Goal: Task Accomplishment & Management: Use online tool/utility

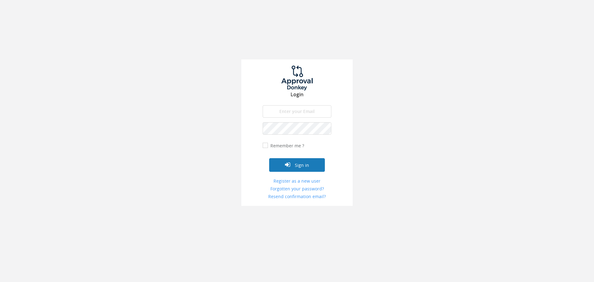
type input "[EMAIL_ADDRESS][DOMAIN_NAME]"
click at [301, 163] on button "Sign in" at bounding box center [297, 165] width 56 height 14
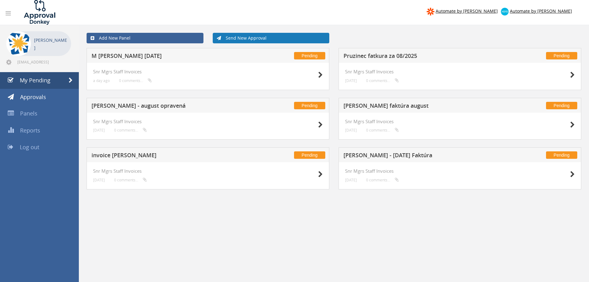
click at [239, 36] on link "Send New Approval" at bounding box center [271, 38] width 117 height 11
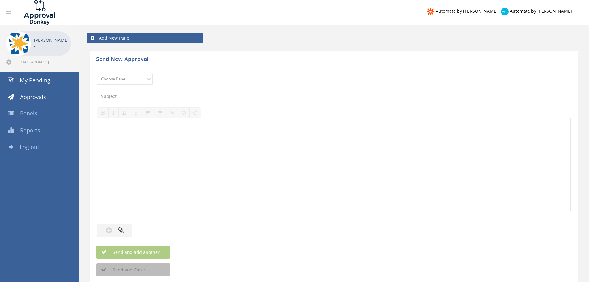
click at [117, 93] on input "text" at bounding box center [215, 96] width 237 height 11
type input "O"
type input "Boledovicova - odmena 24/25"
click at [120, 75] on select "Choose Panel MBS RSM Events Impact Pathways Teach Network Fond Org dev and RSM …" at bounding box center [125, 79] width 56 height 11
select select "12814"
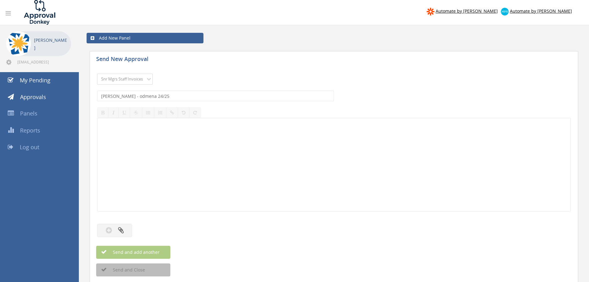
click at [97, 74] on select "Choose Panel MBS RSM Events Impact Pathways Teach Network Fond Org dev and RSM …" at bounding box center [125, 79] width 56 height 11
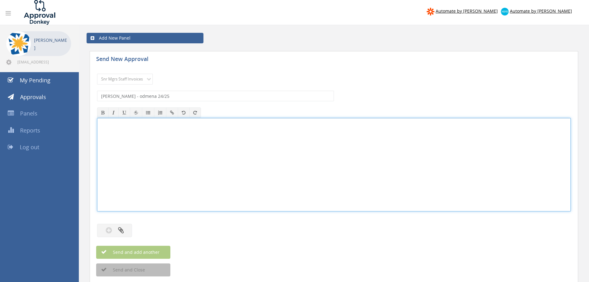
click at [124, 129] on div at bounding box center [333, 164] width 473 height 93
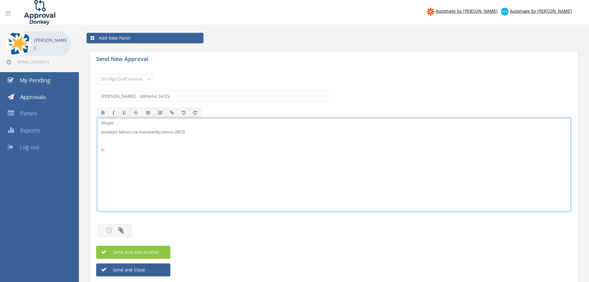
click at [104, 144] on div "Ahojte, posielam fakturu na manazersky bonus 24/25. Iv." at bounding box center [333, 164] width 473 height 93
click at [116, 226] on button "button" at bounding box center [114, 230] width 35 height 13
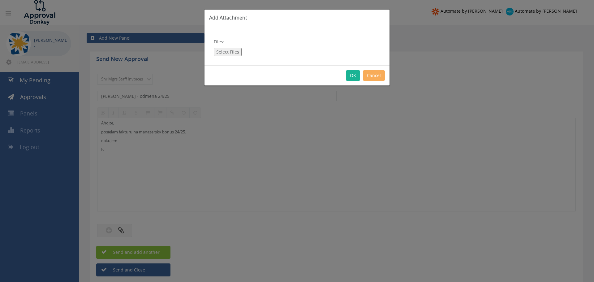
click at [227, 50] on button "Select Files" at bounding box center [228, 52] width 28 height 8
type input "C:\fakepath\Faktura TFS_Boledovicova_202516.pdf"
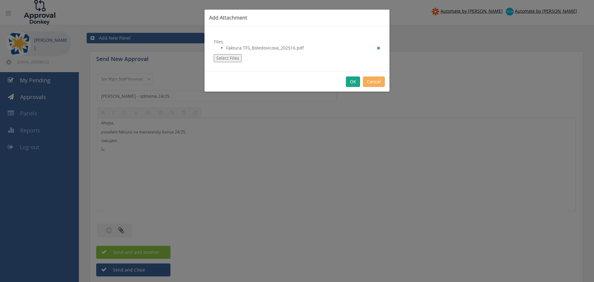
click at [351, 82] on button "OK" at bounding box center [353, 81] width 14 height 11
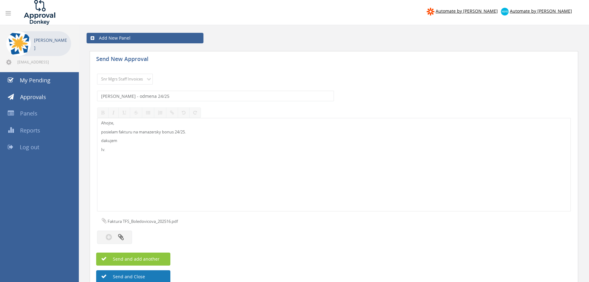
click at [128, 275] on button "Send and Close" at bounding box center [133, 276] width 74 height 13
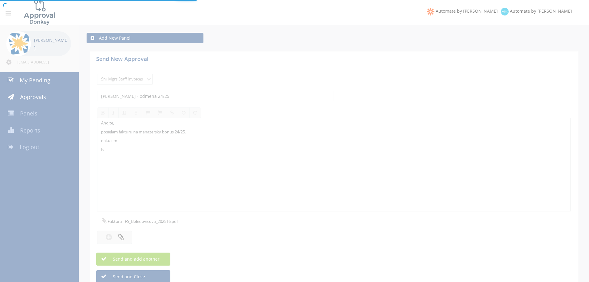
scroll to position [1, 0]
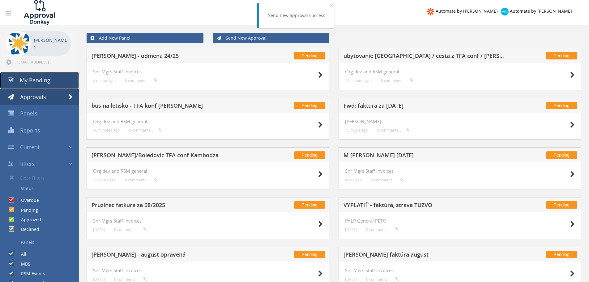
click at [30, 84] on link "My Pending" at bounding box center [39, 80] width 79 height 17
